Goal: Transaction & Acquisition: Purchase product/service

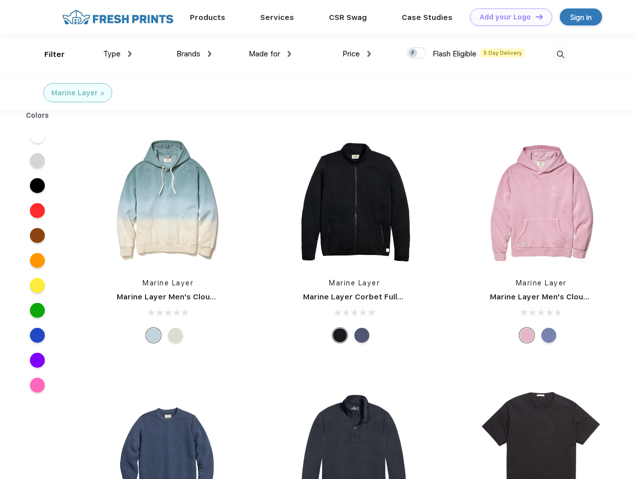
scroll to position [0, 0]
click at [508, 17] on link "Add your Logo Design Tool" at bounding box center [511, 16] width 82 height 17
click at [0, 0] on div "Design Tool" at bounding box center [0, 0] width 0 height 0
click at [535, 16] on link "Add your Logo Design Tool" at bounding box center [511, 16] width 82 height 17
click at [48, 54] on div "Filter" at bounding box center [54, 54] width 20 height 11
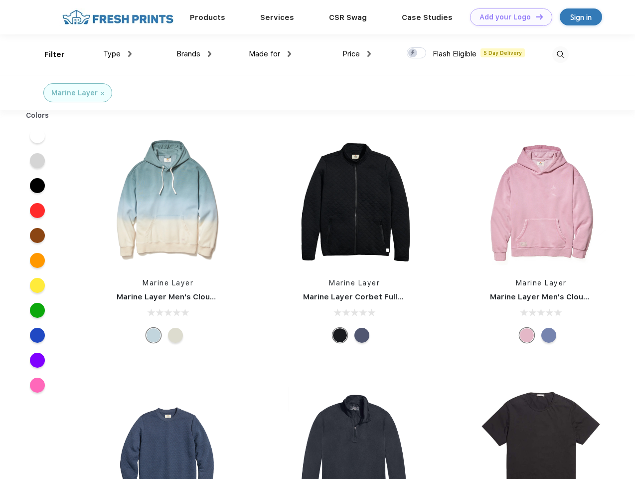
click at [118, 54] on span "Type" at bounding box center [111, 53] width 17 height 9
click at [194, 54] on span "Brands" at bounding box center [189, 53] width 24 height 9
click at [270, 54] on span "Made for" at bounding box center [264, 53] width 31 height 9
click at [357, 54] on span "Price" at bounding box center [351, 53] width 17 height 9
click at [417, 53] on div at bounding box center [416, 52] width 19 height 11
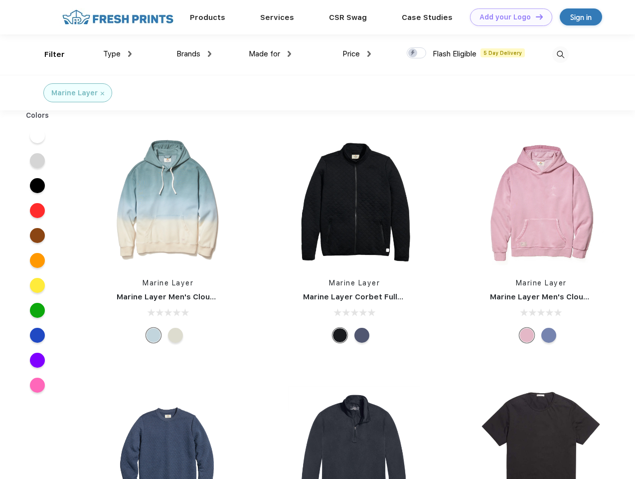
click at [413, 53] on input "checkbox" at bounding box center [410, 50] width 6 height 6
click at [561, 54] on img at bounding box center [561, 54] width 16 height 16
